Goal: Information Seeking & Learning: Learn about a topic

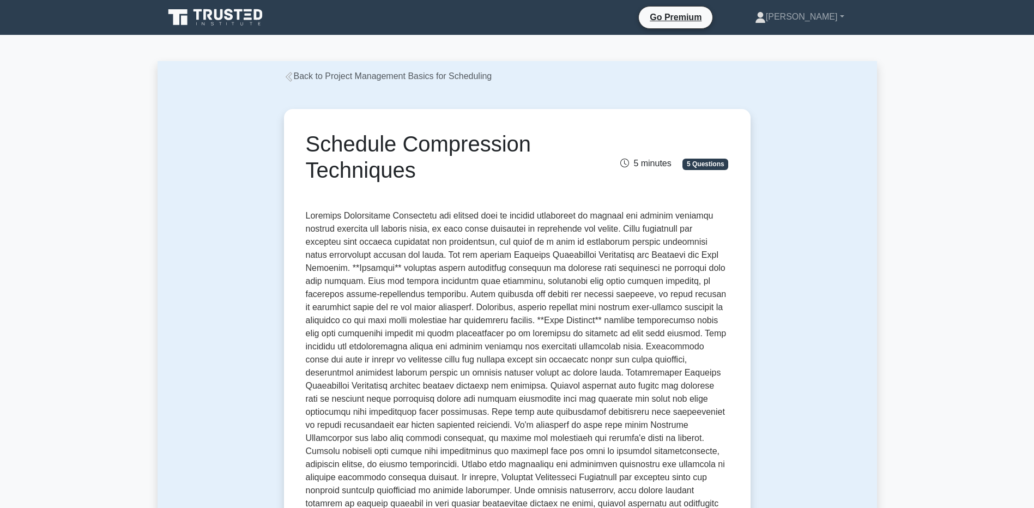
click at [208, 23] on icon at bounding box center [216, 17] width 105 height 21
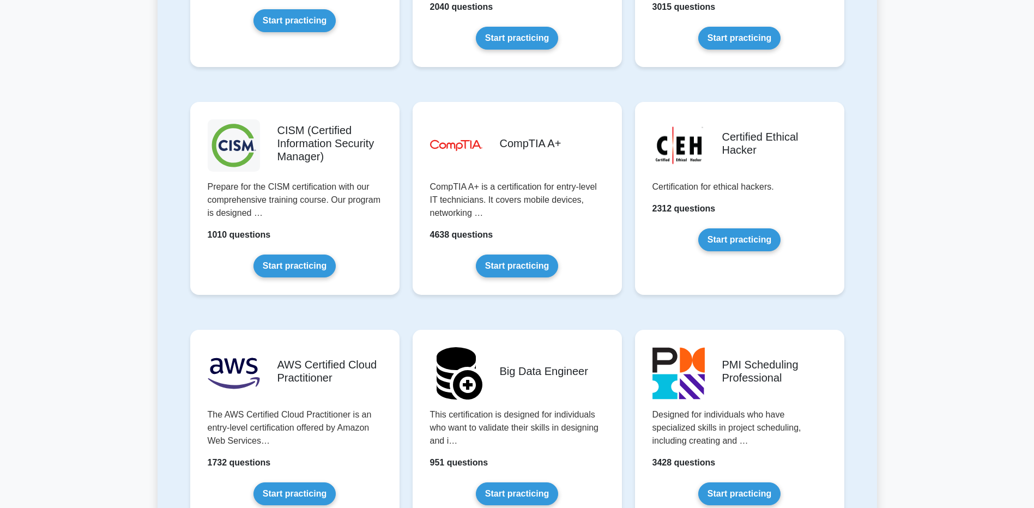
scroll to position [1579, 0]
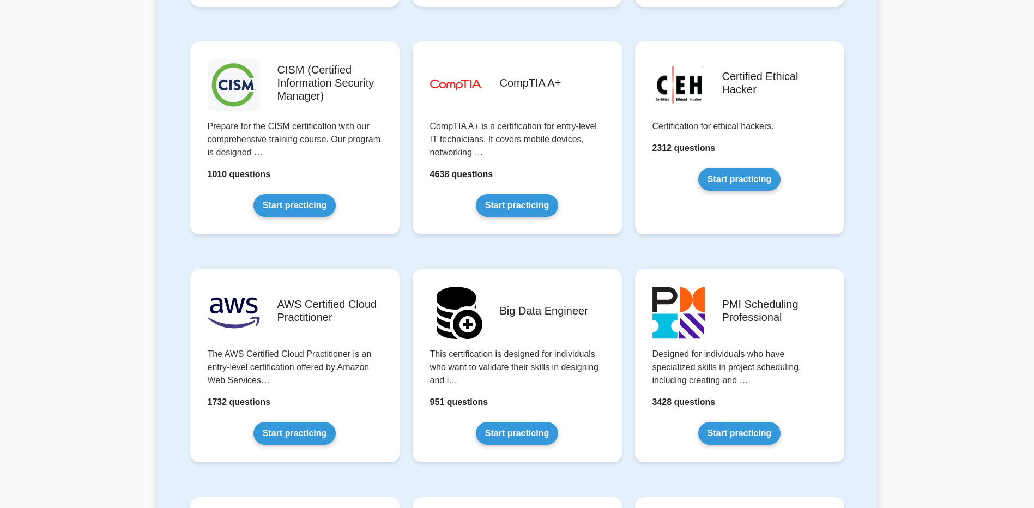
click at [752, 422] on link "Start practicing" at bounding box center [739, 433] width 82 height 23
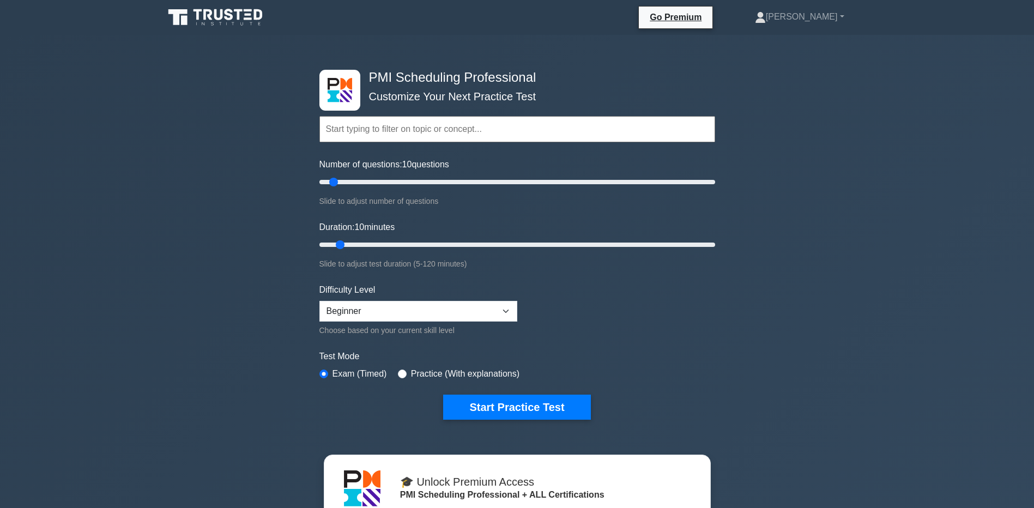
click at [434, 369] on label "Practice (With explanations)" at bounding box center [465, 373] width 108 height 13
click at [398, 372] on input "radio" at bounding box center [402, 373] width 9 height 9
radio input "true"
click at [311, 372] on div "PMI Scheduling Professional Customize Your Next Practice Test Topics Scheduling…" at bounding box center [517, 393] width 1034 height 716
click at [318, 372] on div "PMI Scheduling Professional Customize Your Next Practice Test Topics Scheduling…" at bounding box center [517, 245] width 409 height 402
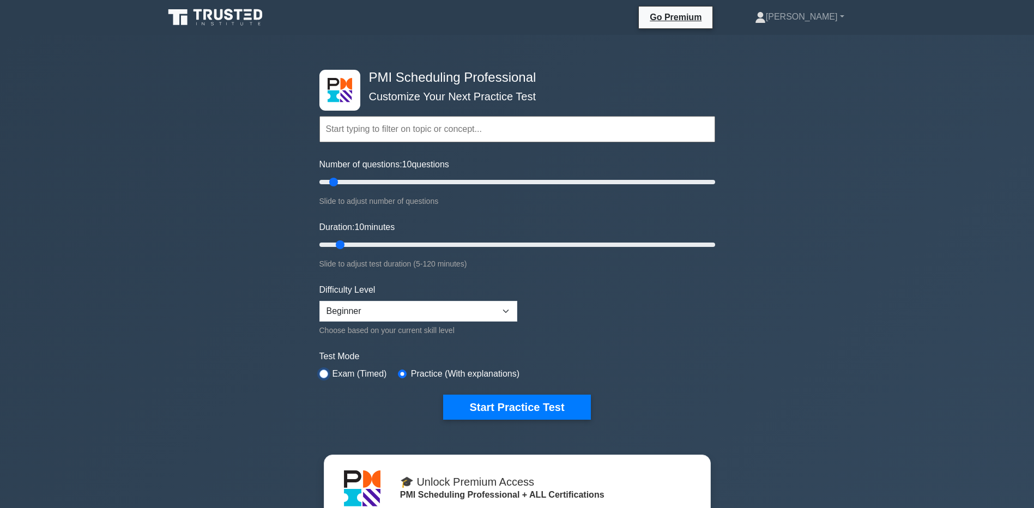
click at [321, 371] on input "radio" at bounding box center [323, 373] width 9 height 9
radio input "true"
click at [490, 404] on button "Start Practice Test" at bounding box center [516, 406] width 147 height 25
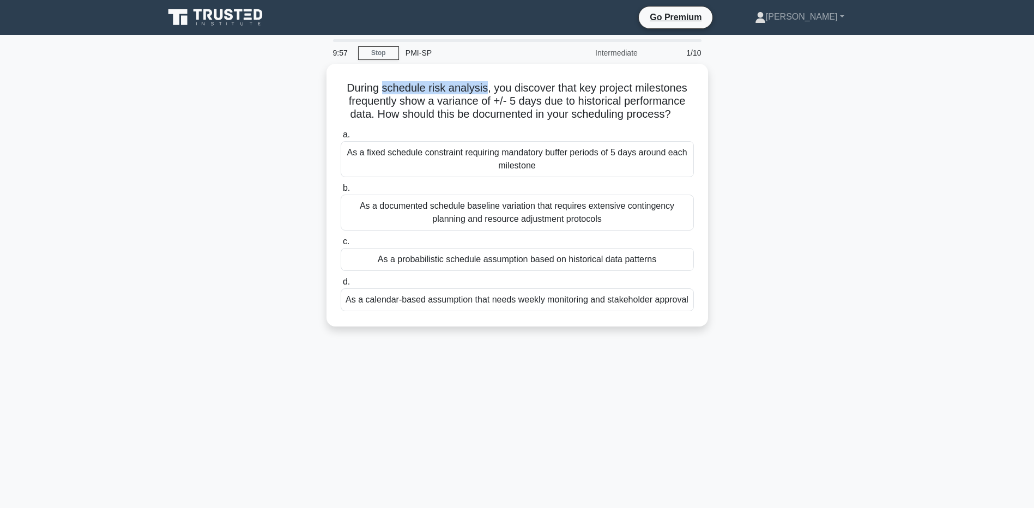
drag, startPoint x: 380, startPoint y: 87, endPoint x: 484, endPoint y: 87, distance: 104.1
click at [484, 87] on h5 "During schedule risk analysis, you discover that key project milestones frequen…" at bounding box center [516, 101] width 355 height 40
click at [539, 213] on div "As a documented schedule baseline variation that requires extensive contingency…" at bounding box center [517, 213] width 353 height 36
click at [341, 192] on input "b. As a documented schedule baseline variation that requires extensive continge…" at bounding box center [341, 188] width 0 height 7
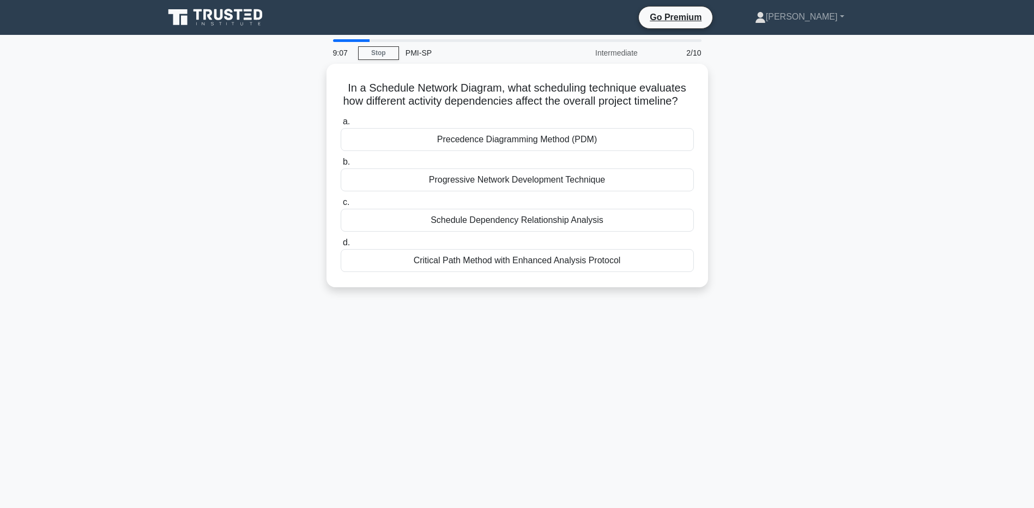
click at [530, 232] on div "Schedule Dependency Relationship Analysis" at bounding box center [517, 220] width 353 height 23
click at [341, 206] on input "c. Schedule Dependency Relationship Analysis" at bounding box center [341, 202] width 0 height 7
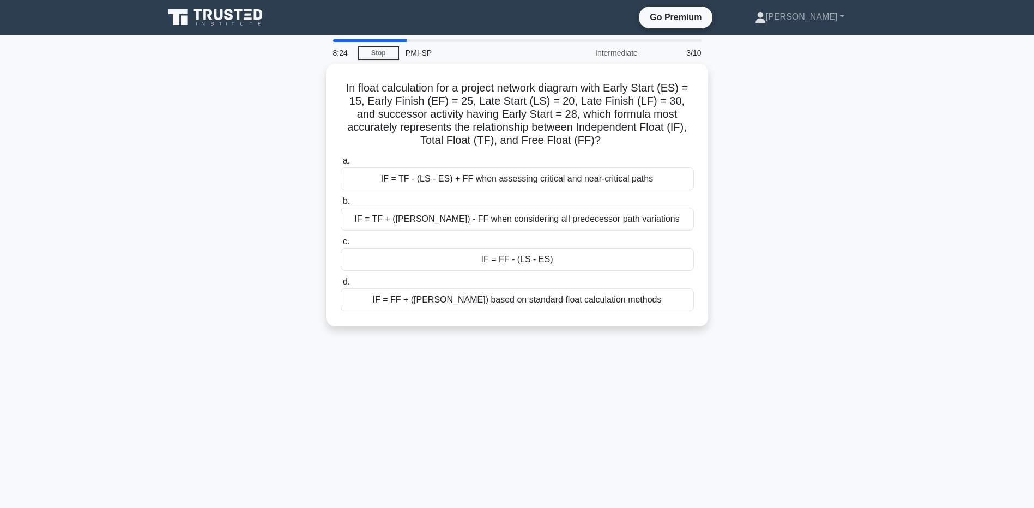
click at [523, 305] on div "IF = FF + (LF - LS) based on standard float calculation methods" at bounding box center [517, 299] width 353 height 23
click at [341, 285] on input "d. IF = FF + (LF - LS) based on standard float calculation methods" at bounding box center [341, 281] width 0 height 7
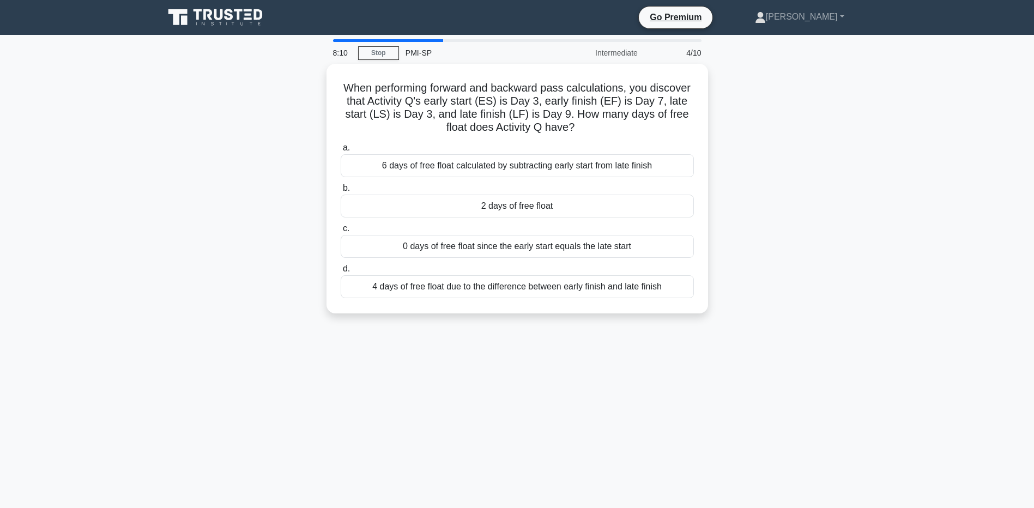
drag, startPoint x: 384, startPoint y: 56, endPoint x: 398, endPoint y: 56, distance: 14.2
click at [385, 56] on link "Stop" at bounding box center [378, 53] width 41 height 14
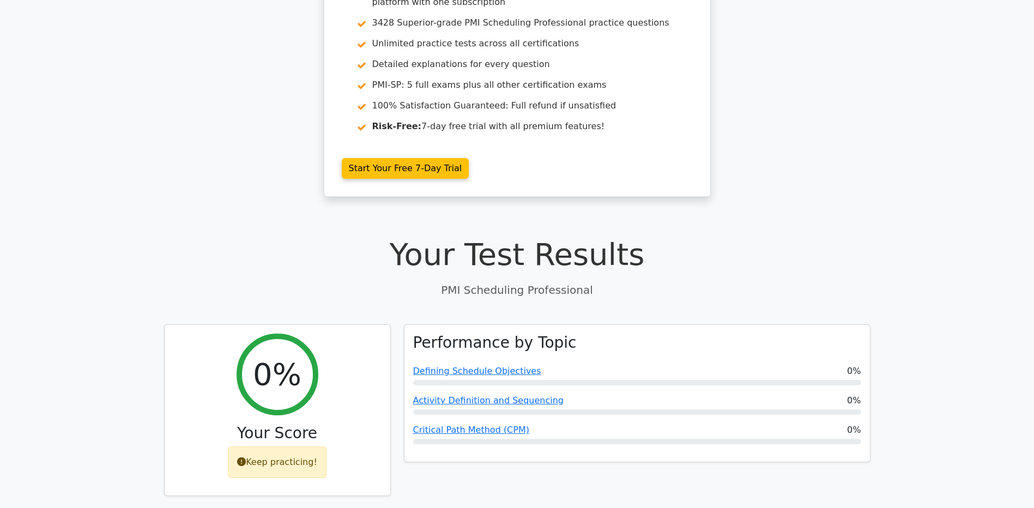
scroll to position [327, 0]
